Goal: Find specific page/section: Find specific page/section

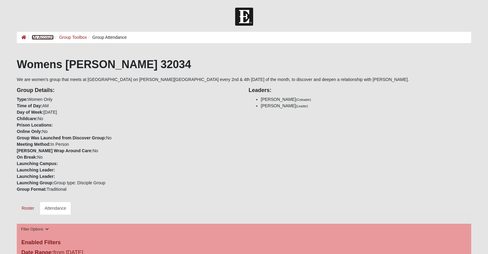
click at [36, 36] on link "My Account" at bounding box center [43, 37] width 22 height 5
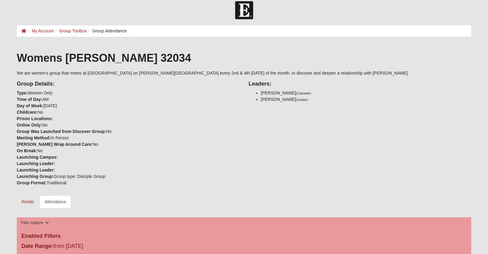
scroll to position [4, 0]
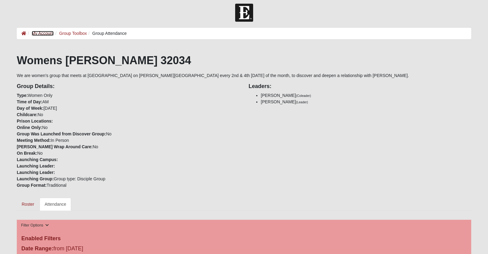
click at [39, 34] on link "My Account" at bounding box center [43, 33] width 22 height 5
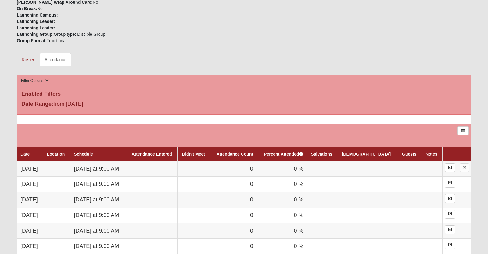
scroll to position [147, 0]
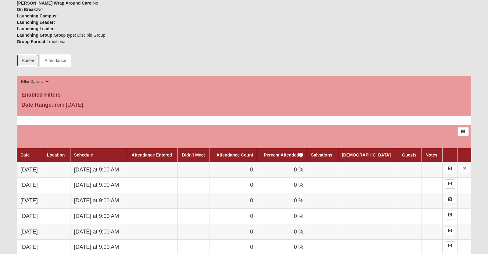
click at [26, 67] on link "Roster" at bounding box center [28, 60] width 22 height 13
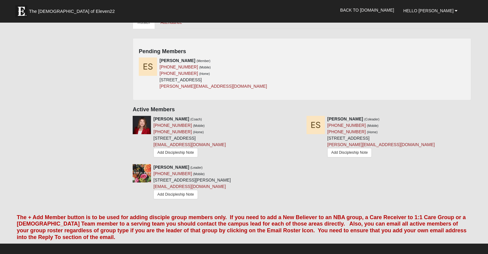
scroll to position [194, 0]
click at [243, 89] on div "Elaine Sanders (Member) (719) 371-7071 (Mobile) (719) 371-7071 (Home) 2977 Rive…" at bounding box center [213, 73] width 107 height 32
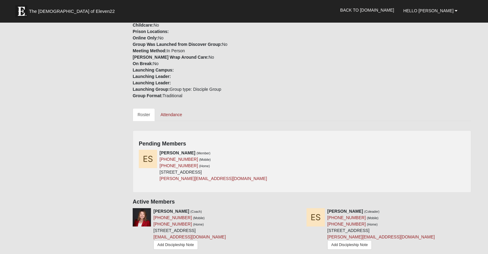
scroll to position [0, 0]
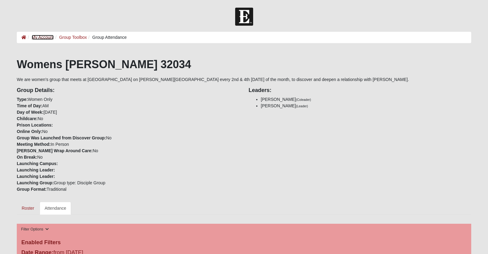
click at [43, 39] on link "My Account" at bounding box center [43, 37] width 22 height 5
